Goal: Check status: Check status

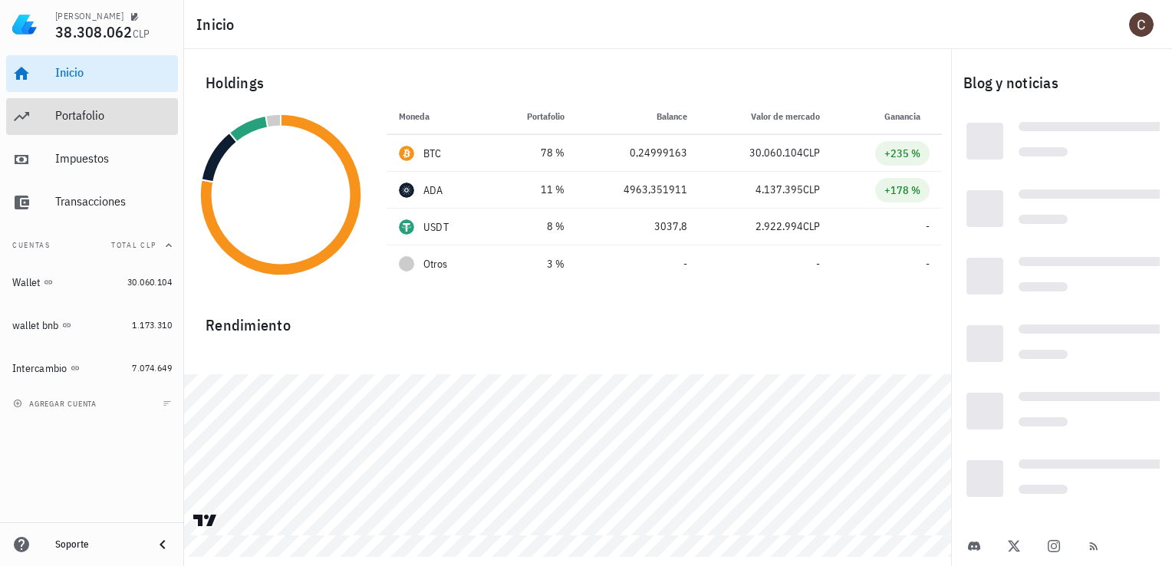
click at [129, 105] on div "Portafolio" at bounding box center [113, 116] width 117 height 35
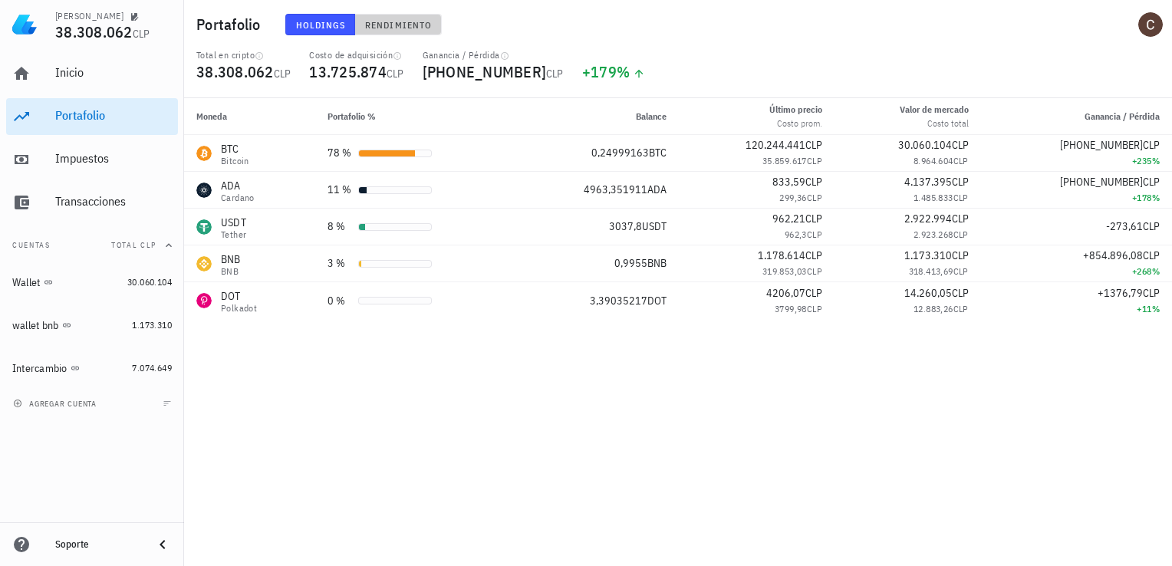
click at [399, 28] on span "Rendimiento" at bounding box center [398, 25] width 68 height 12
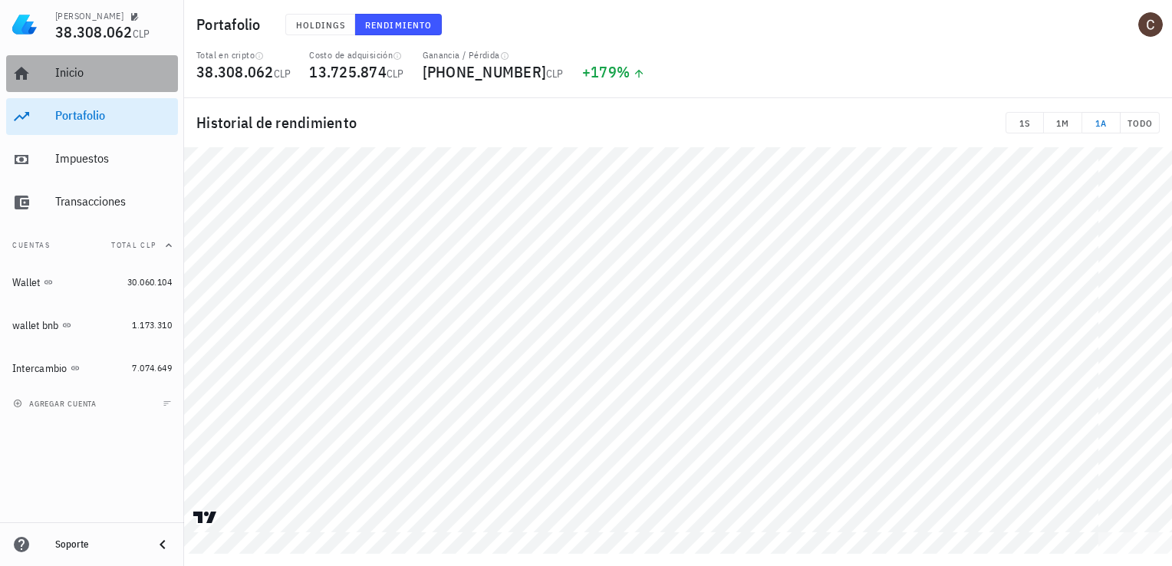
click at [139, 87] on div "Inicio" at bounding box center [113, 73] width 117 height 35
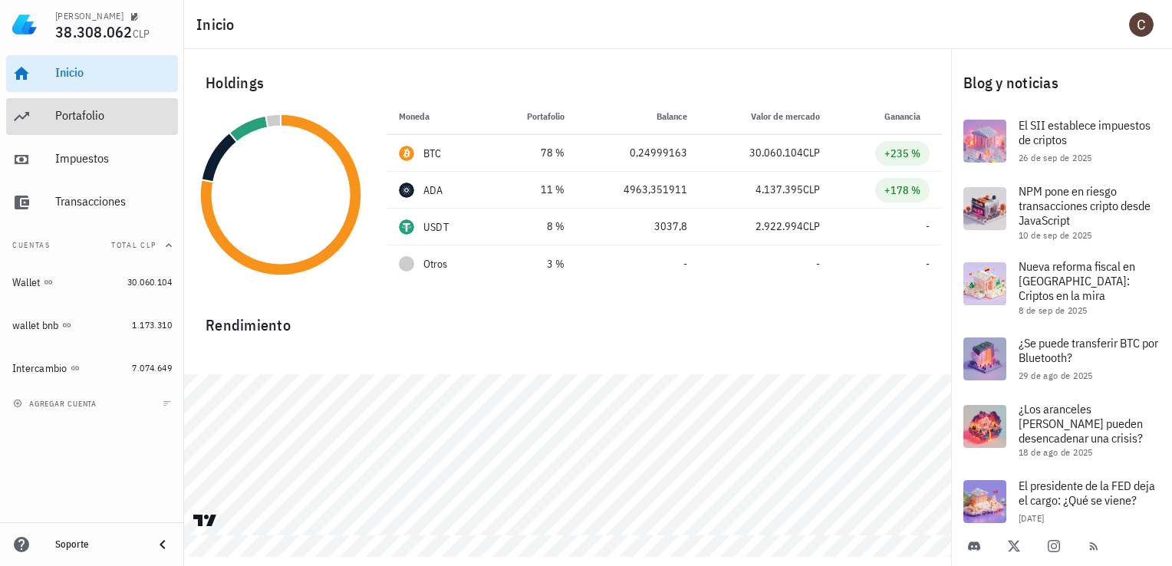
click at [166, 121] on div "Portafolio" at bounding box center [113, 115] width 117 height 15
